Goal: Information Seeking & Learning: Find specific fact

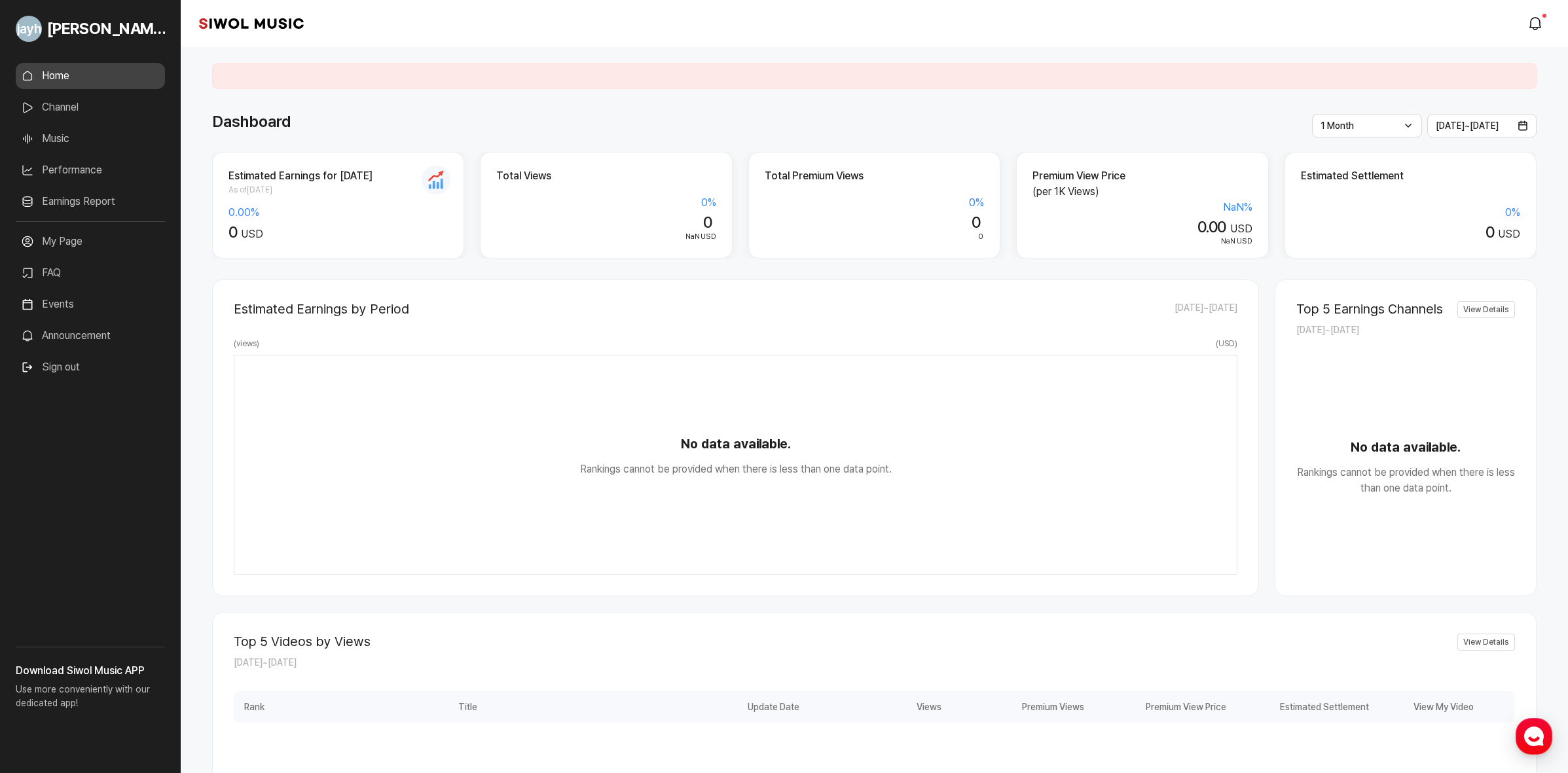
click at [69, 148] on link "Music" at bounding box center [90, 138] width 149 height 26
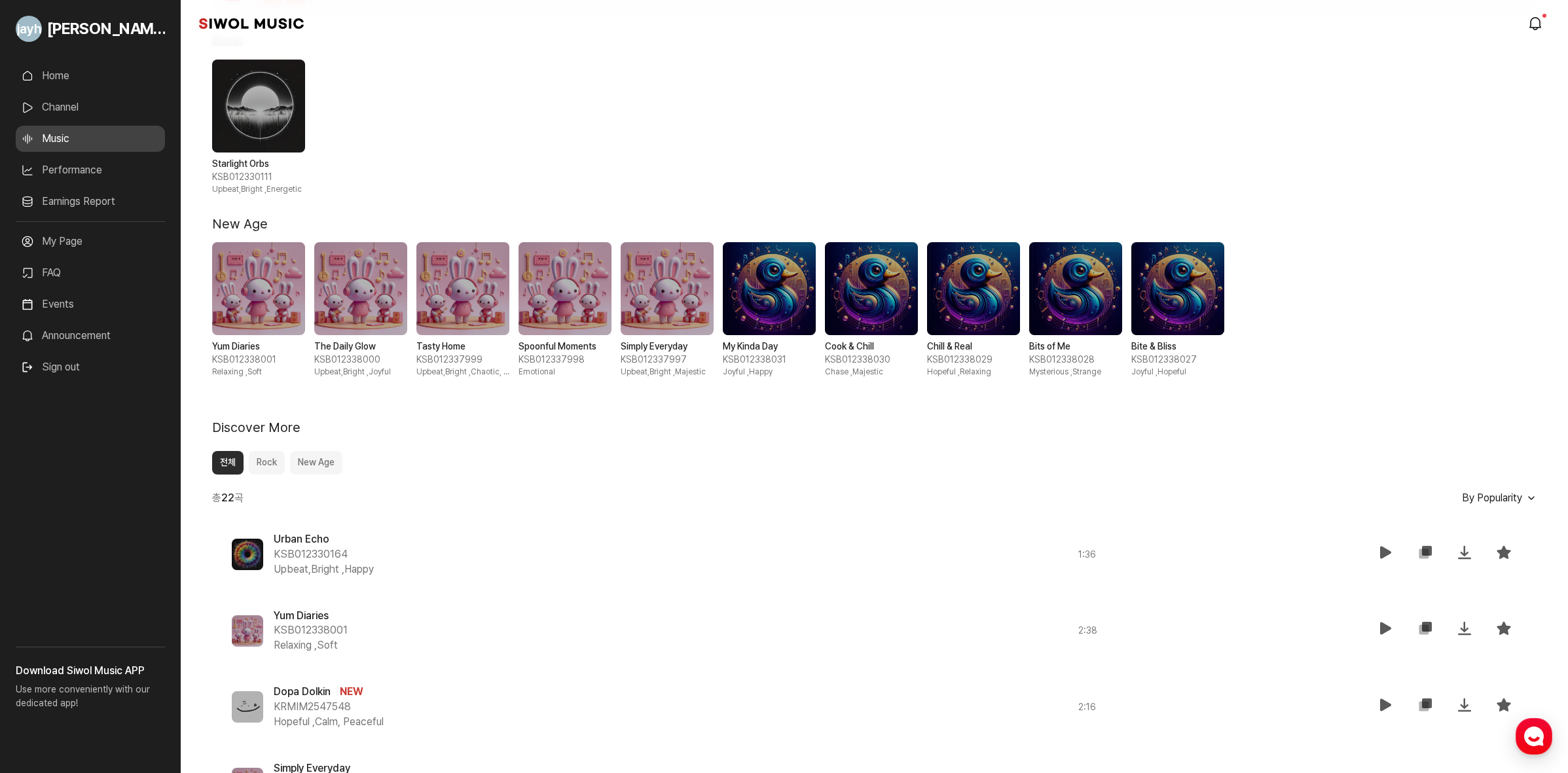
scroll to position [327, 0]
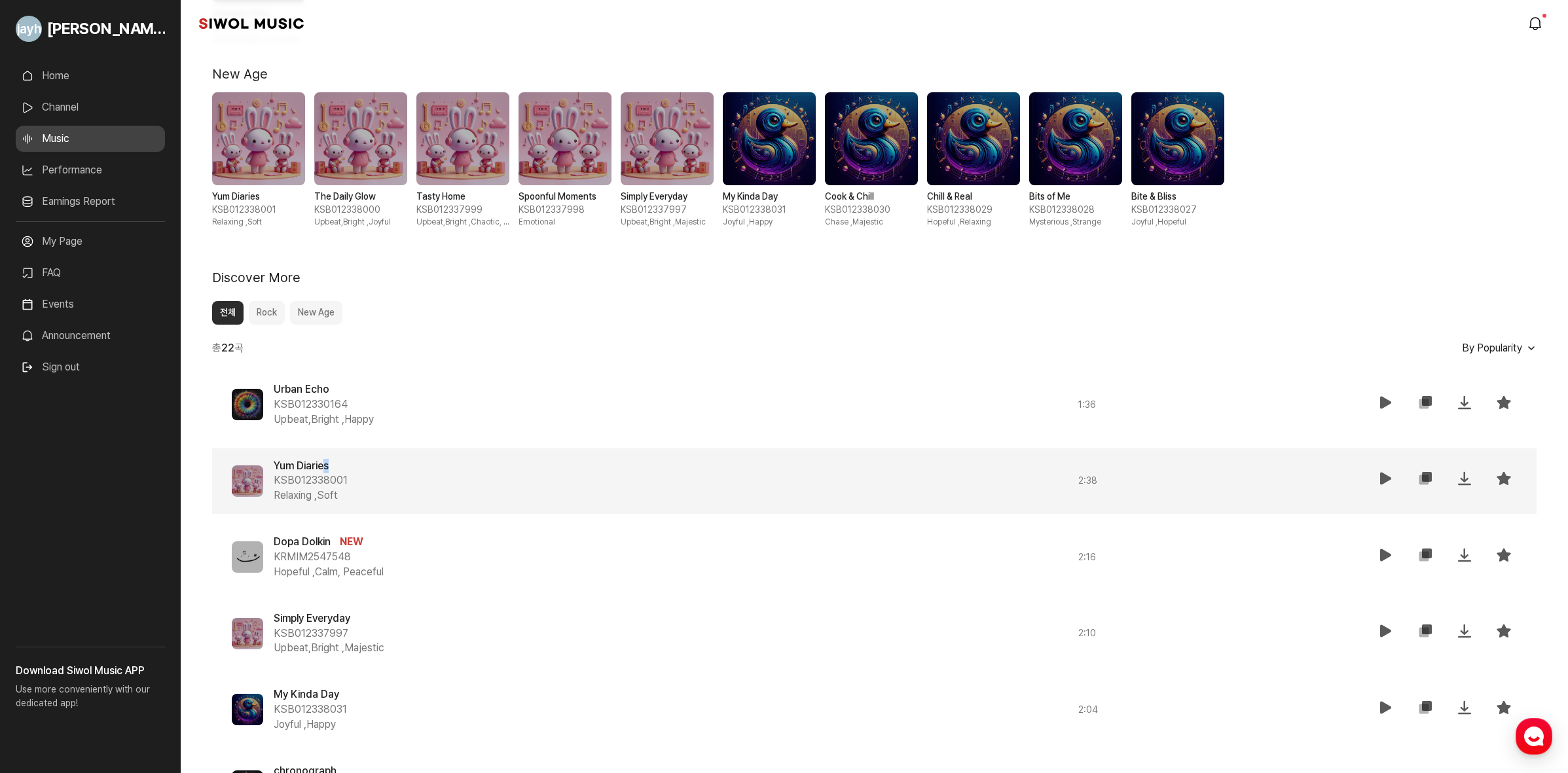
click at [333, 465] on div "Yum Diaries KSB012338001 Relaxing , Soft" at bounding box center [617, 481] width 688 height 45
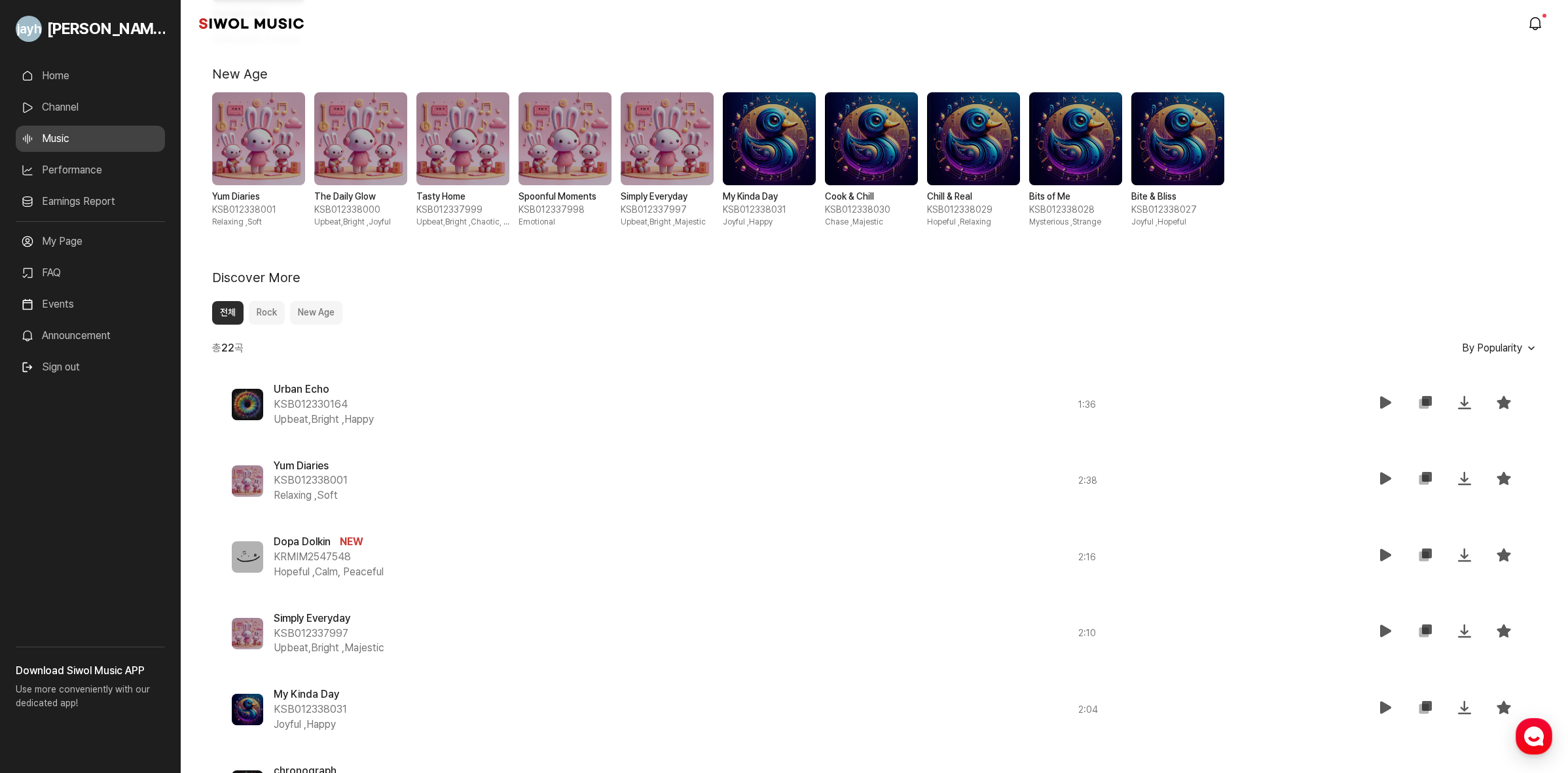
click at [308, 442] on div "Urban Echo KSB012330164 Upbeat,Bright , Happy 1 : 36 재생 복사 저장 즐겨찾기 Yum Diaries …" at bounding box center [874, 748] width 1325 height 752
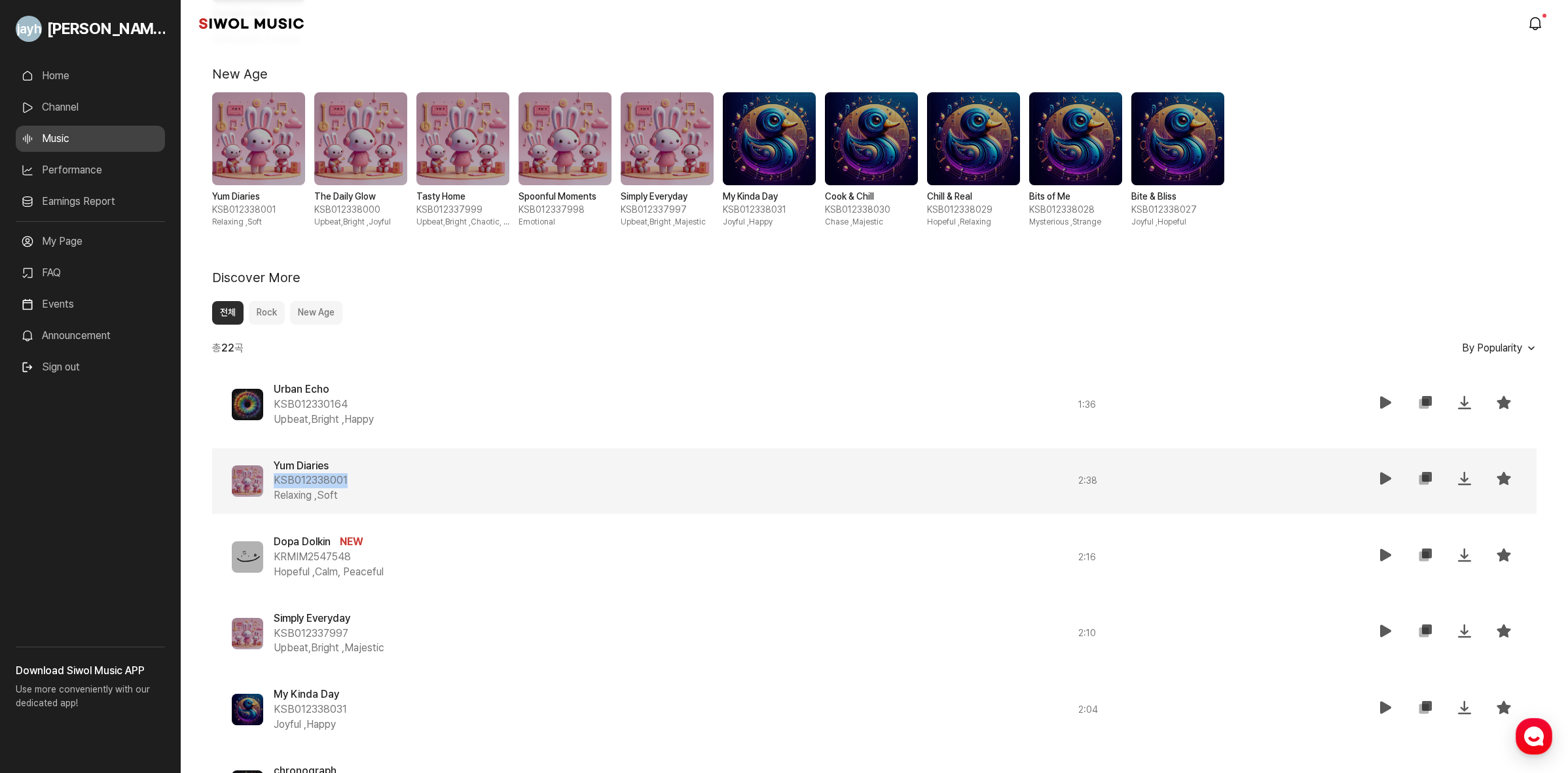
drag, startPoint x: 352, startPoint y: 475, endPoint x: 271, endPoint y: 479, distance: 81.1
click at [271, 479] on div "Yum Diaries KSB012338001 Relaxing , Soft 2 : 38 재생 복사 저장 즐겨찾기" at bounding box center [874, 481] width 1325 height 66
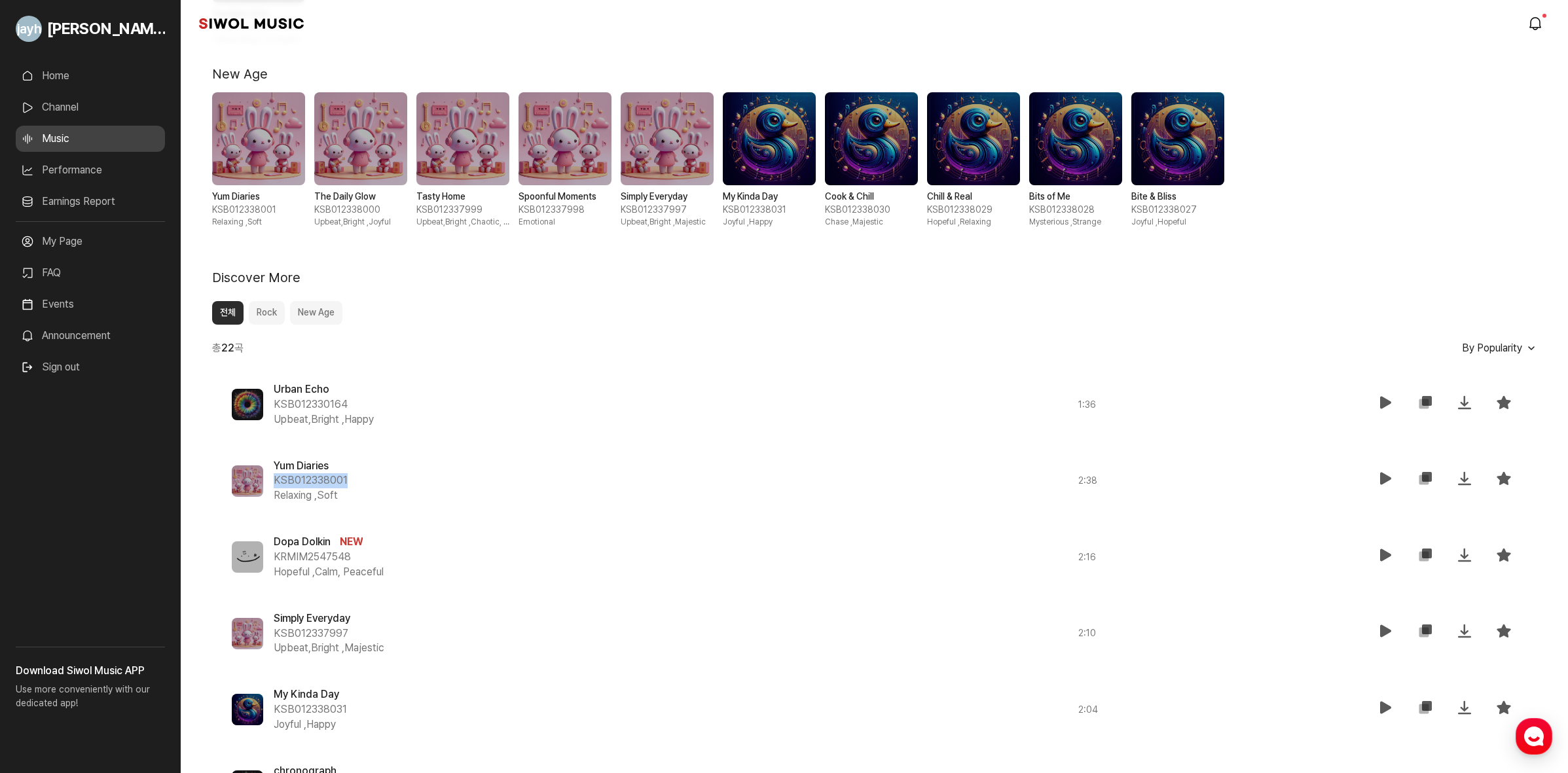
copy span "KSB012338001"
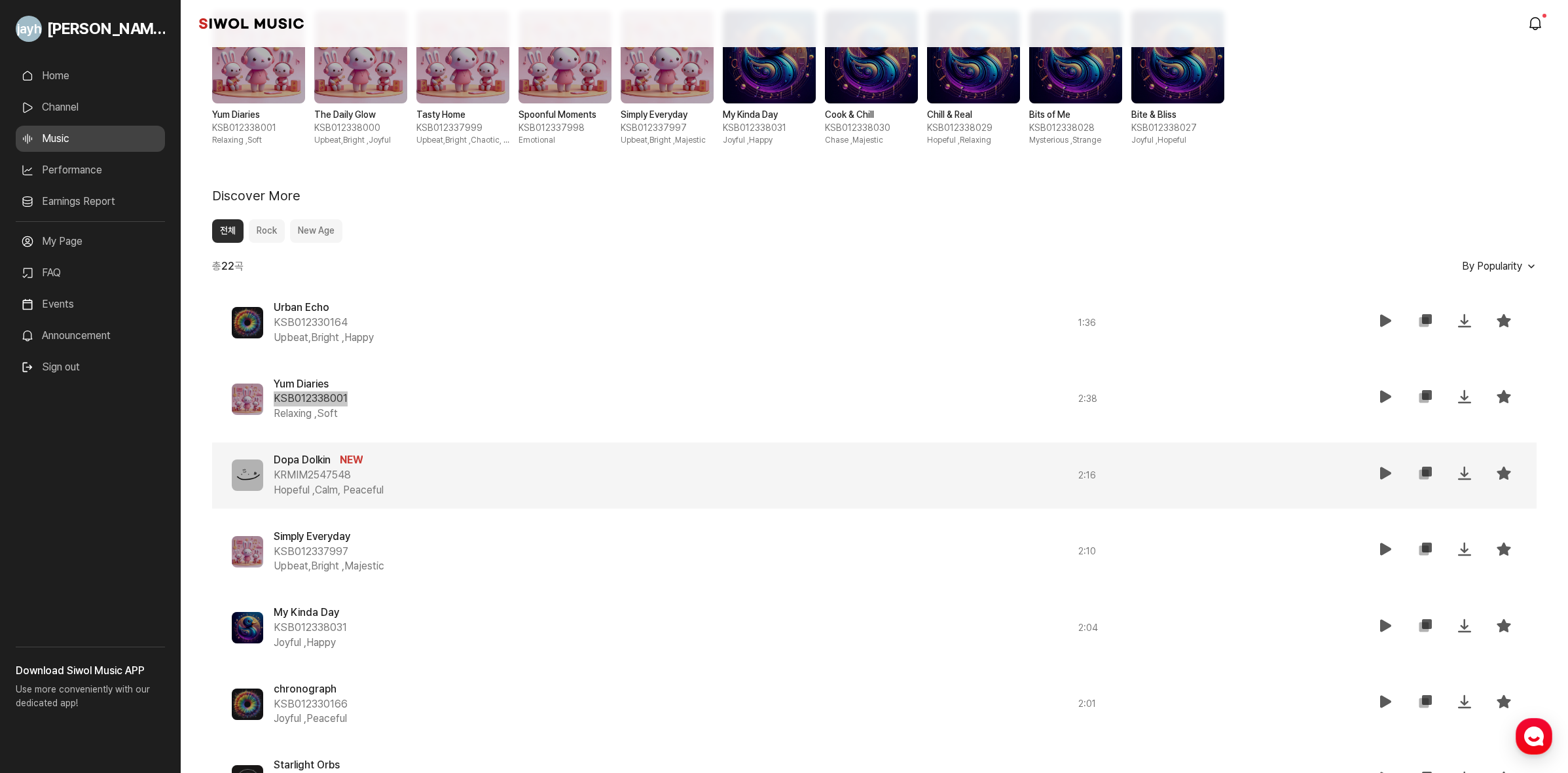
scroll to position [491, 0]
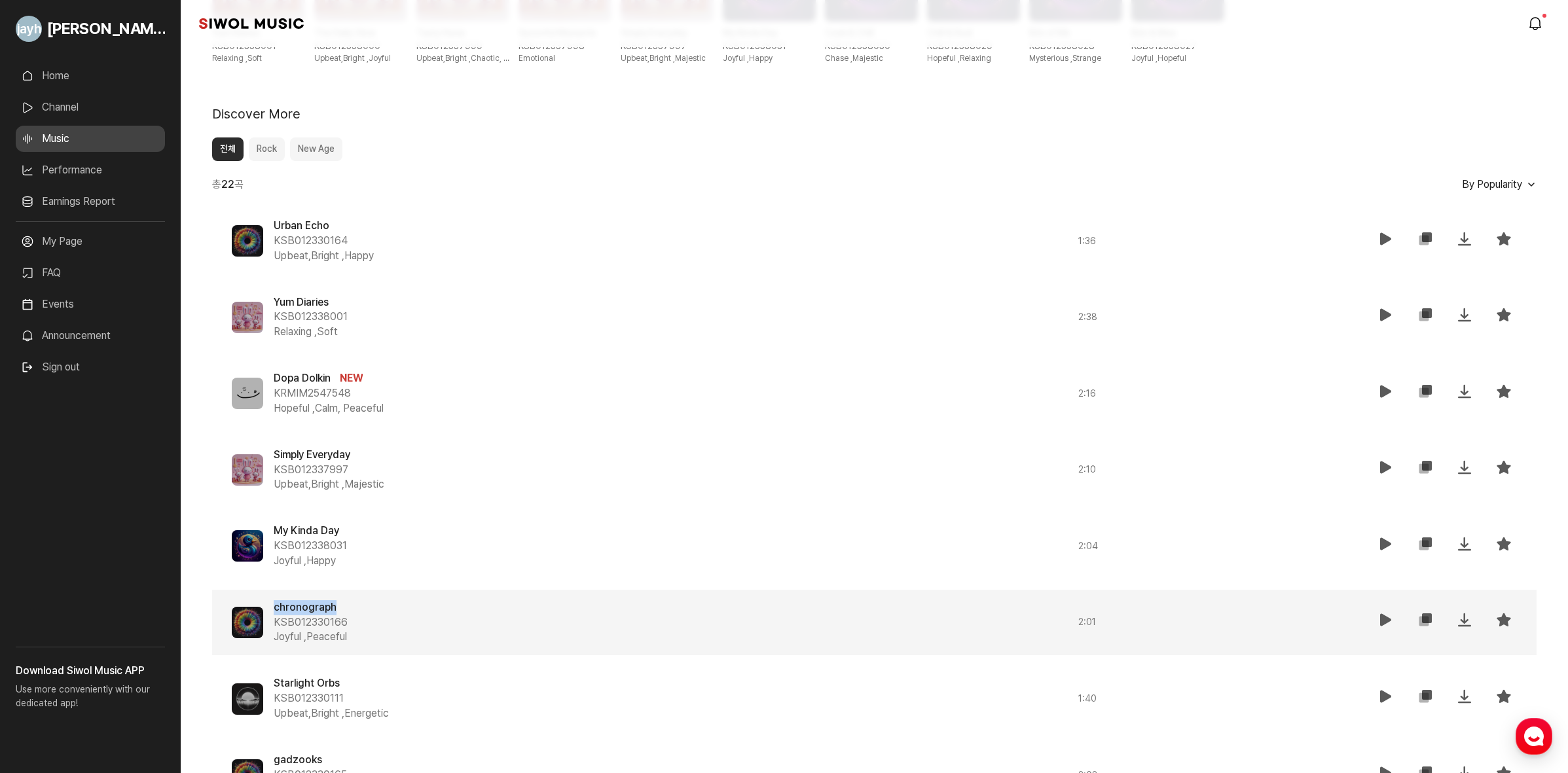
drag, startPoint x: 267, startPoint y: 591, endPoint x: 342, endPoint y: 603, distance: 76.0
click at [342, 603] on div "chronograph KSB012330166 Joyful , Peaceful 2 : 01 재생 복사 저장 즐겨찾기" at bounding box center [874, 623] width 1325 height 66
click at [287, 597] on div "chronograph KSB012330166 Joyful , Peaceful 2 : 01 재생 복사 저장 즐겨찾기" at bounding box center [874, 623] width 1325 height 66
drag, startPoint x: 277, startPoint y: 594, endPoint x: 341, endPoint y: 597, distance: 64.1
click at [341, 597] on div "chronograph KSB012330166 Joyful , Peaceful 2 : 01 재생 복사 저장 즐겨찾기" at bounding box center [874, 623] width 1325 height 66
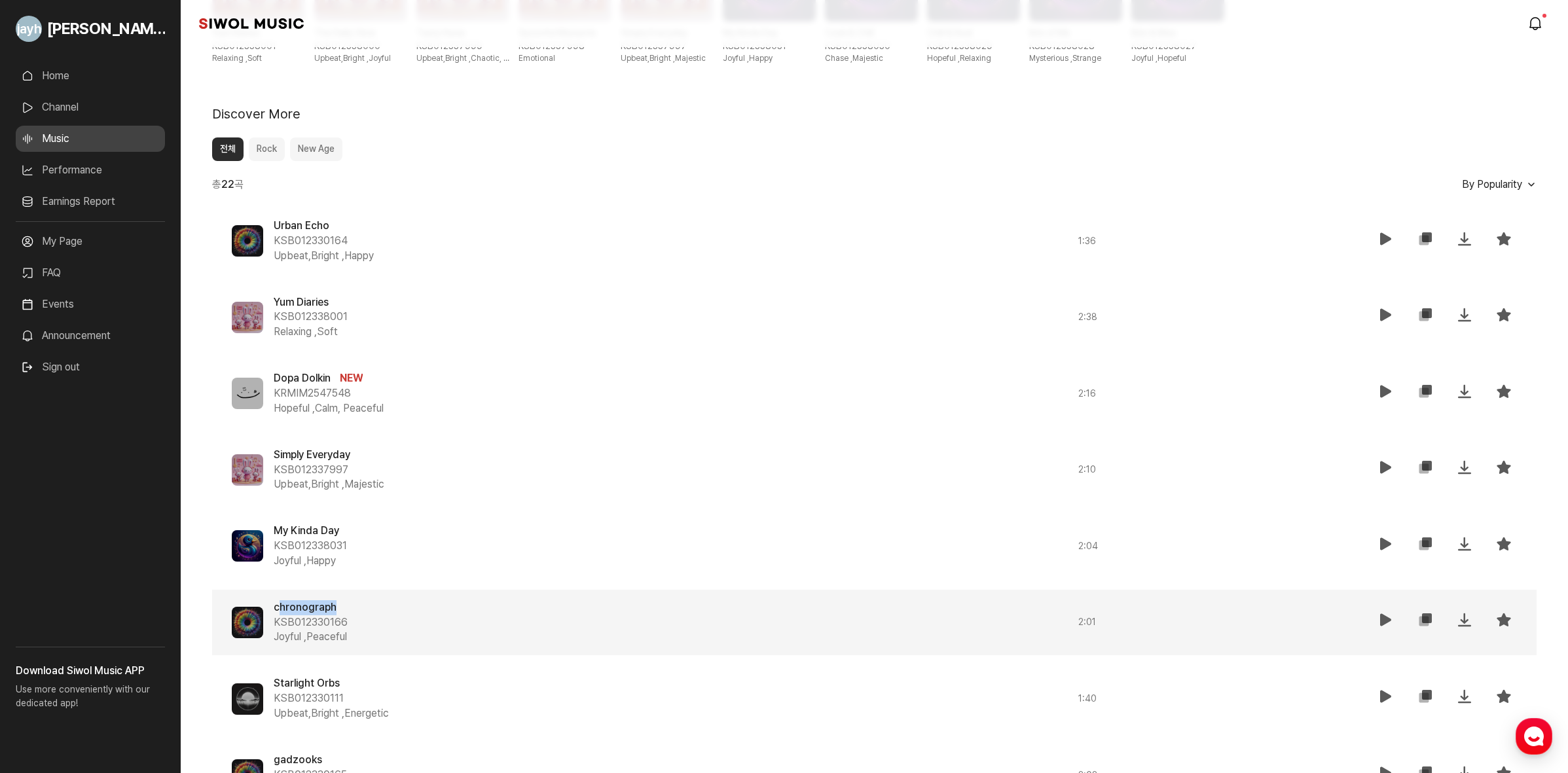
click at [276, 592] on div "chronograph KSB012330166 Joyful , Peaceful 2 : 01 재생 복사 저장 즐겨찾기" at bounding box center [874, 623] width 1325 height 66
drag, startPoint x: 274, startPoint y: 592, endPoint x: 346, endPoint y: 599, distance: 72.3
click at [346, 599] on div "chronograph KSB012330166 Joyful , Peaceful 2 : 01 재생 복사 저장 즐겨찾기" at bounding box center [874, 623] width 1325 height 66
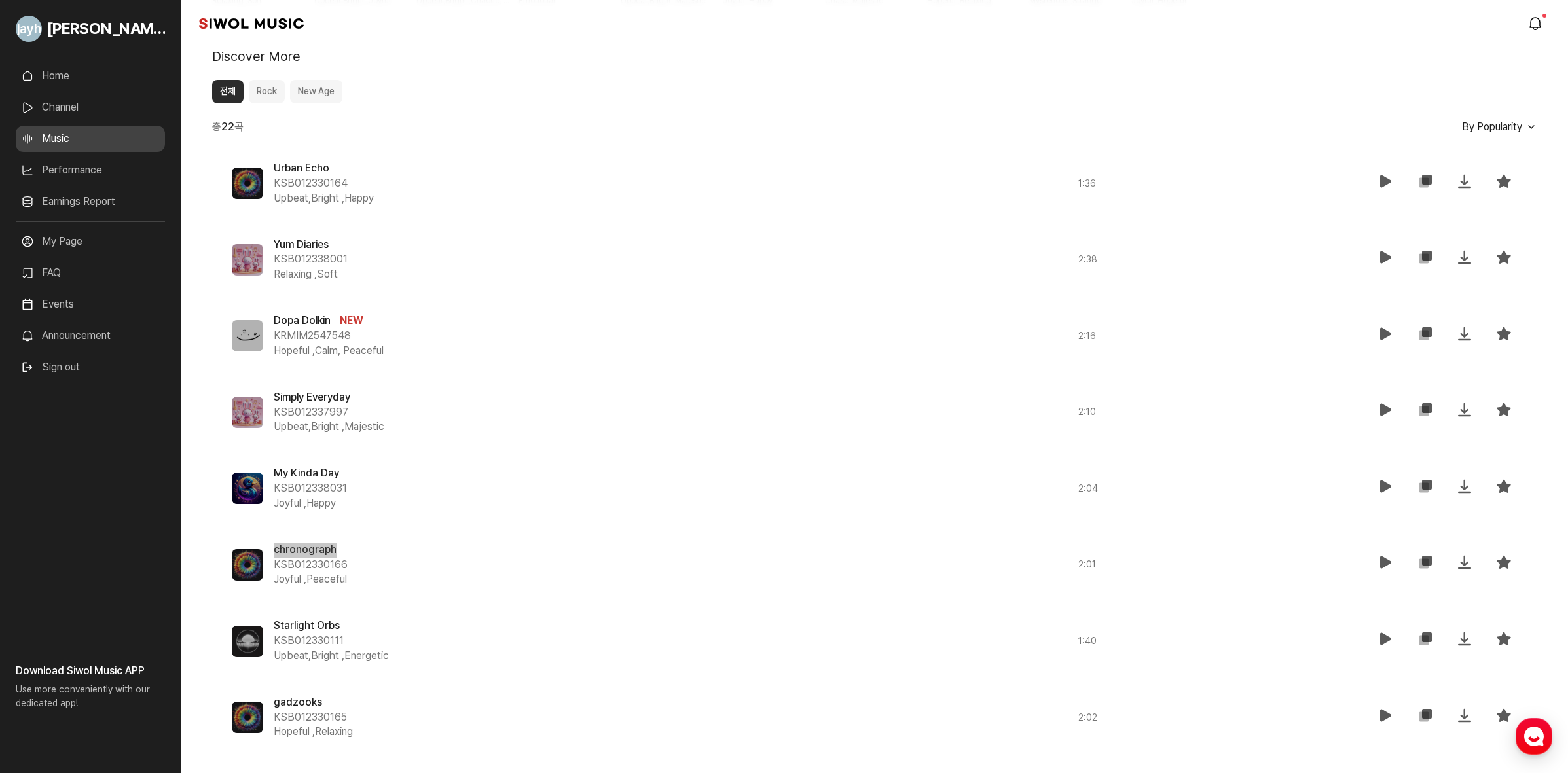
scroll to position [572, 0]
